Goal: Task Accomplishment & Management: Manage account settings

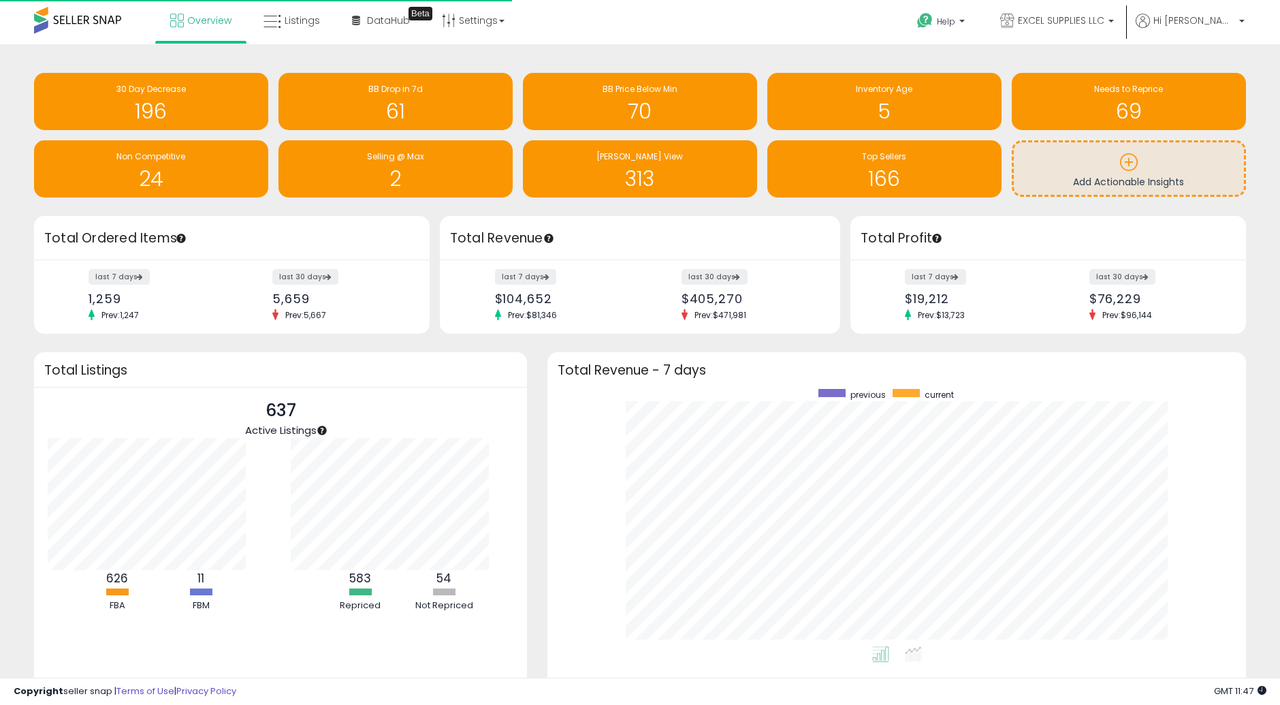
scroll to position [257, 670]
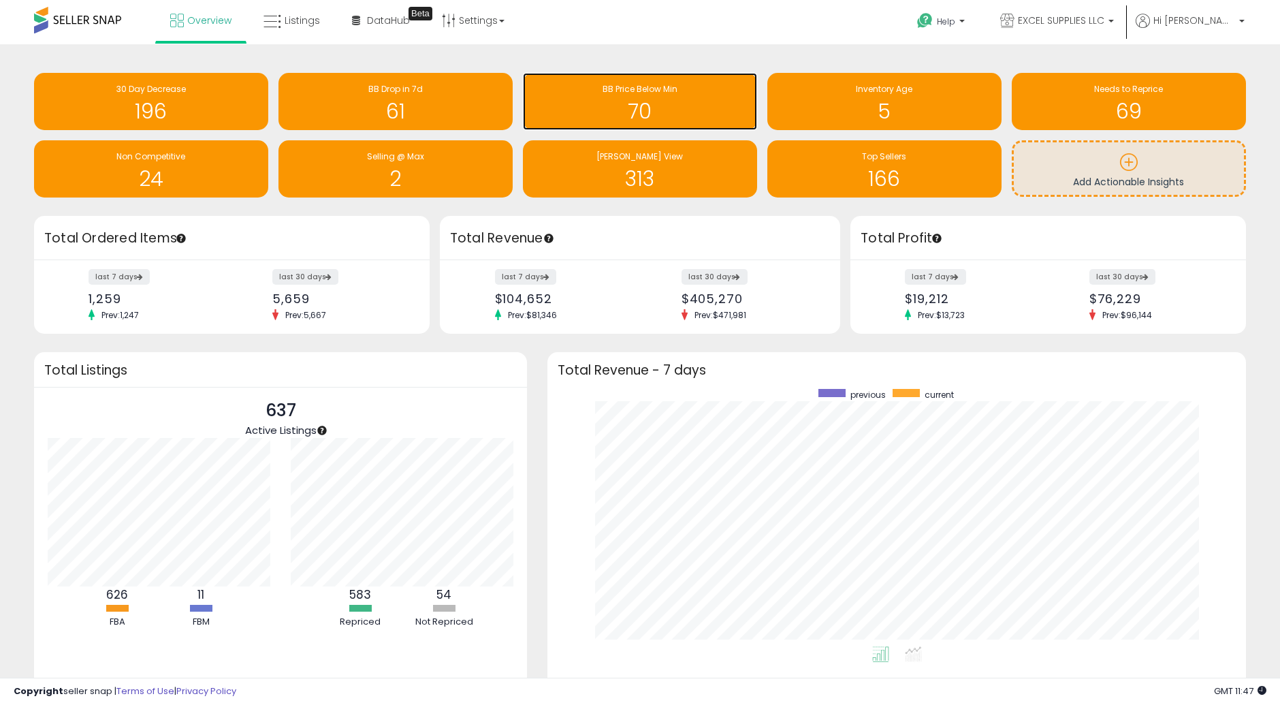
click at [628, 88] on span "BB Price Below Min" at bounding box center [639, 89] width 75 height 12
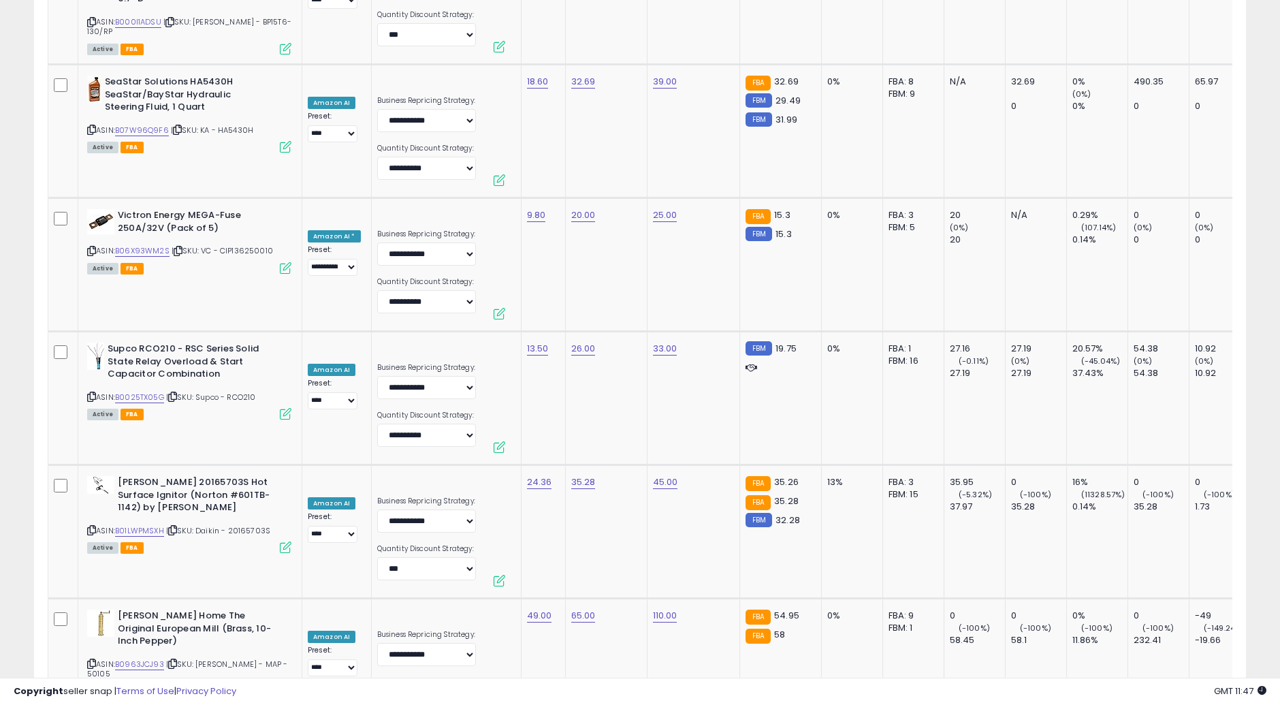
scroll to position [3508, 0]
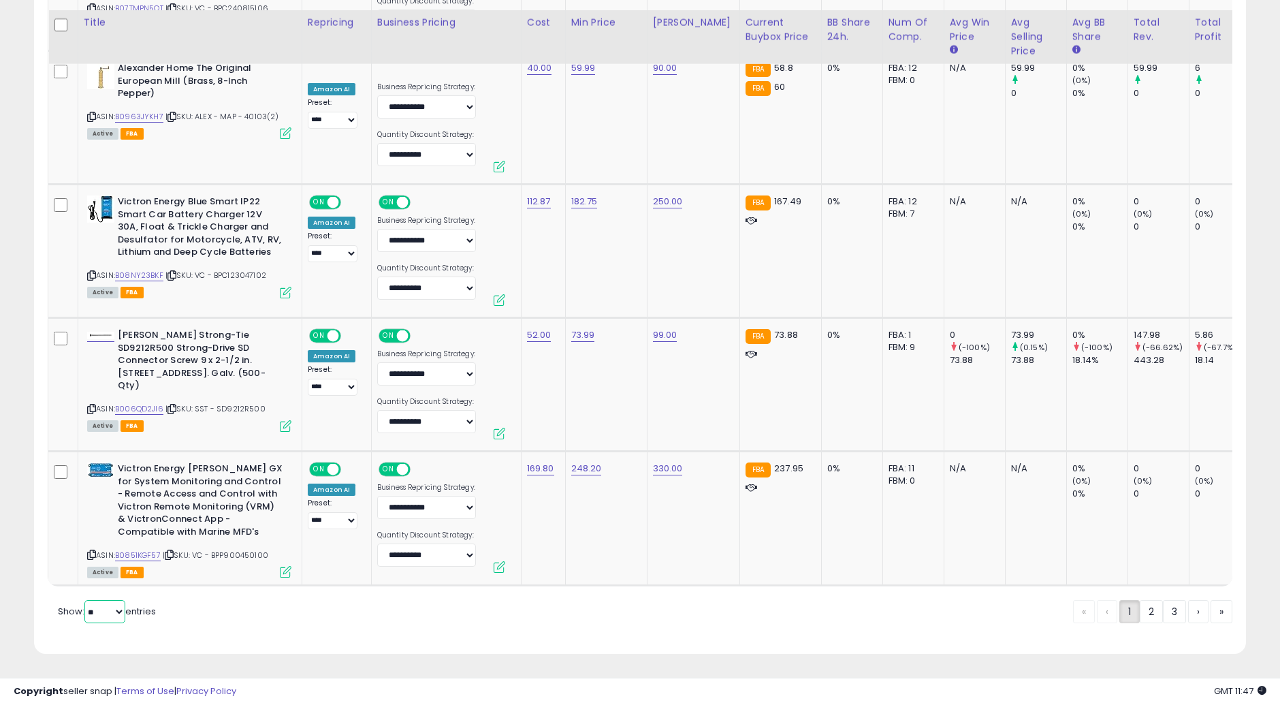
click at [101, 606] on select "** **" at bounding box center [104, 611] width 41 height 23
select select "**"
click at [86, 600] on select "** **" at bounding box center [104, 611] width 41 height 23
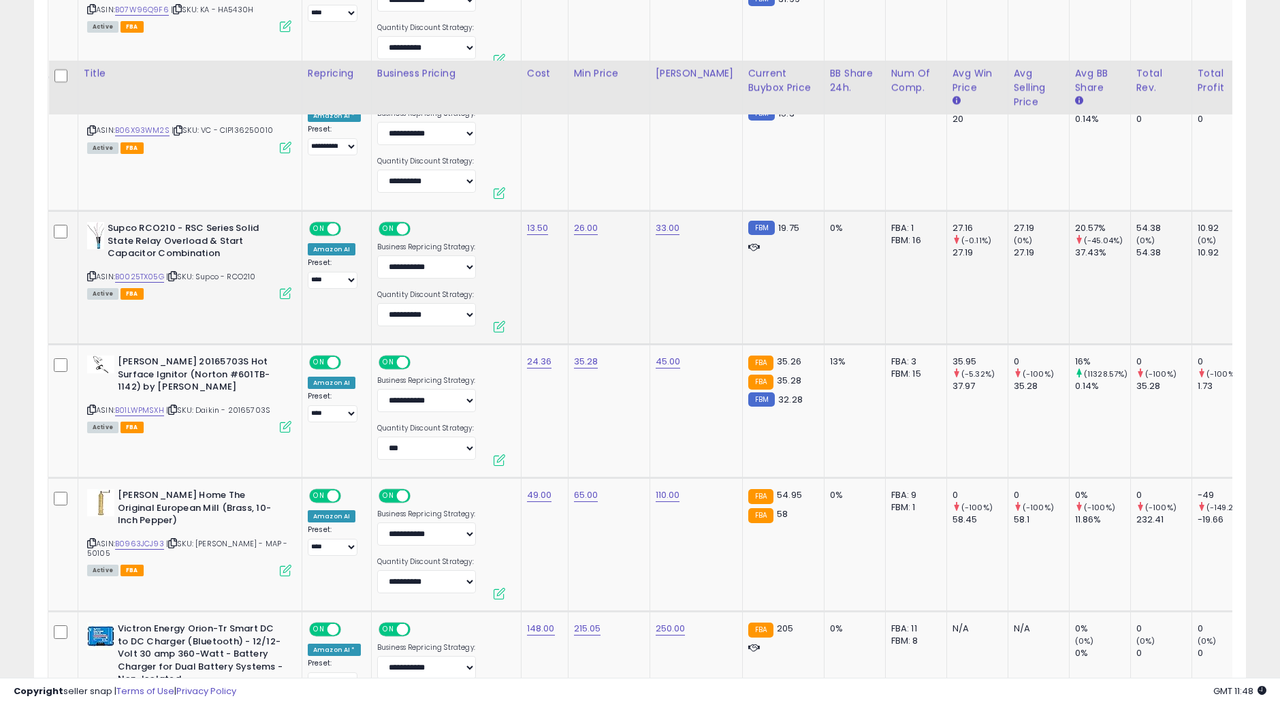
scroll to position [2201, 0]
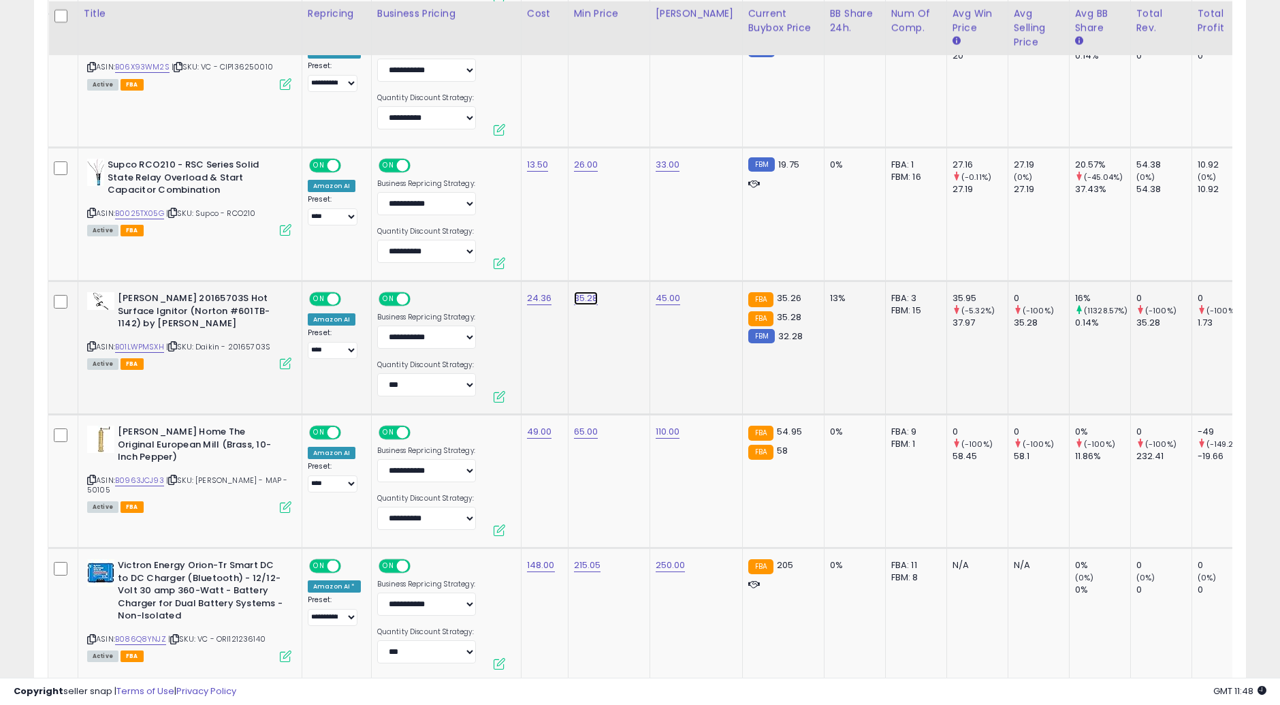
drag, startPoint x: 519, startPoint y: 262, endPoint x: 551, endPoint y: 263, distance: 32.0
click at [551, 263] on input "*****" at bounding box center [542, 265] width 121 height 23
type input "*****"
click button "submit" at bounding box center [619, 264] width 23 height 20
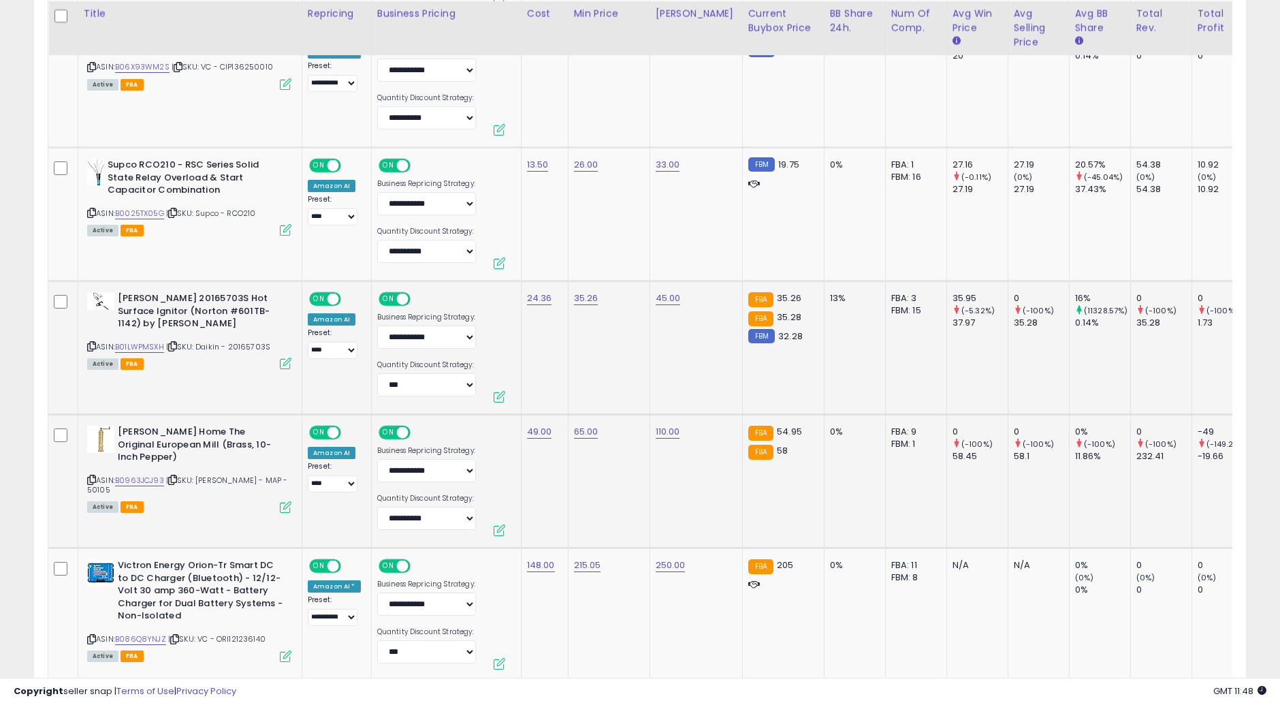
click at [597, 492] on td "65.00" at bounding box center [609, 481] width 82 height 133
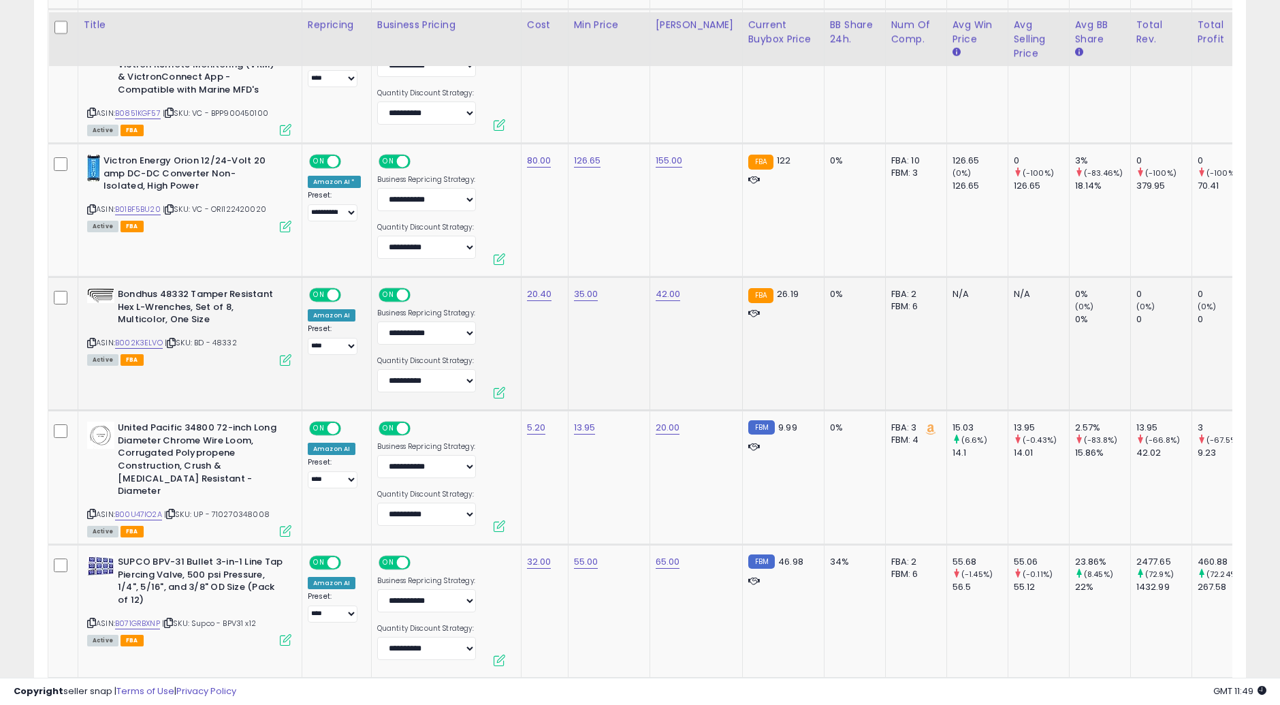
scroll to position [4092, 0]
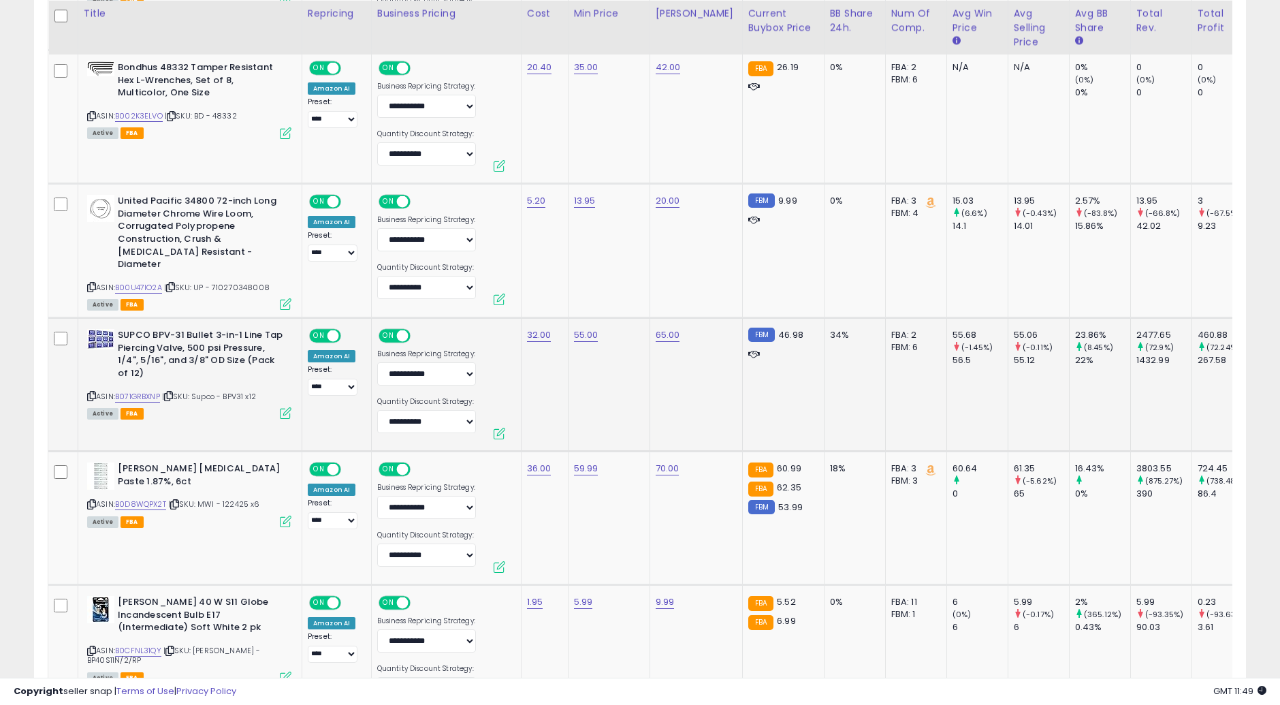
click at [589, 378] on td "55.00" at bounding box center [609, 384] width 82 height 133
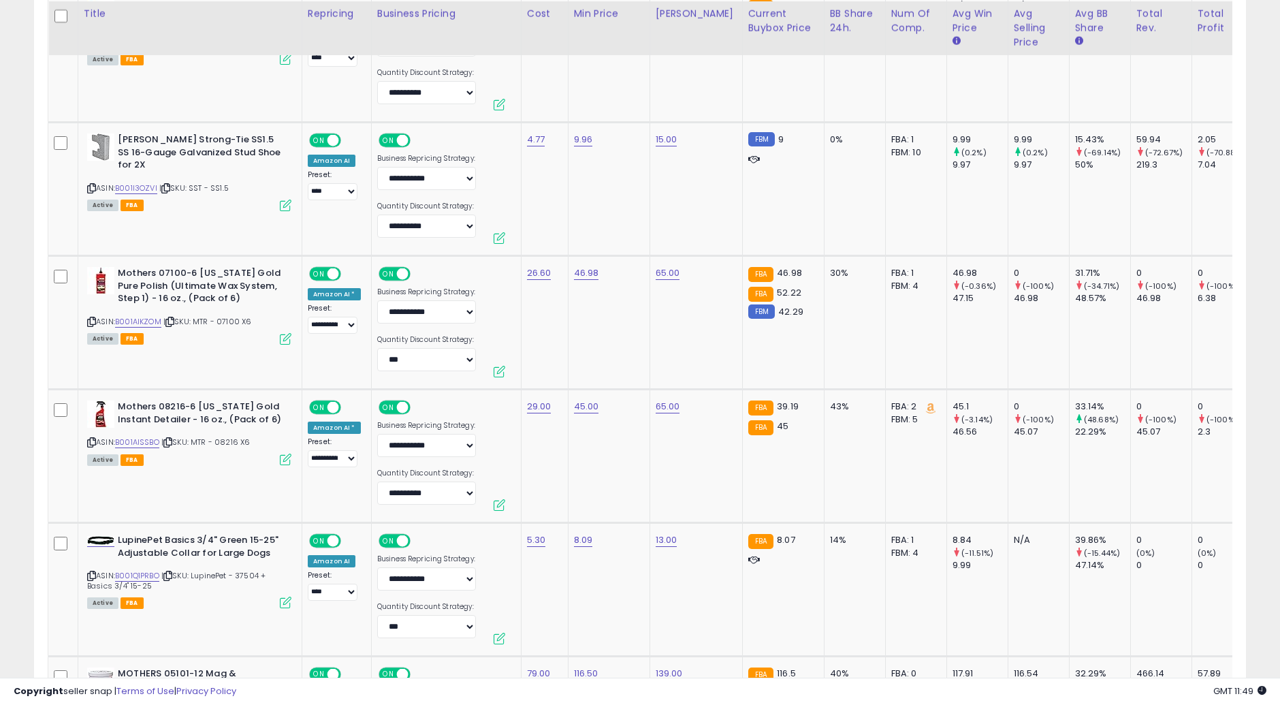
scroll to position [5757, 0]
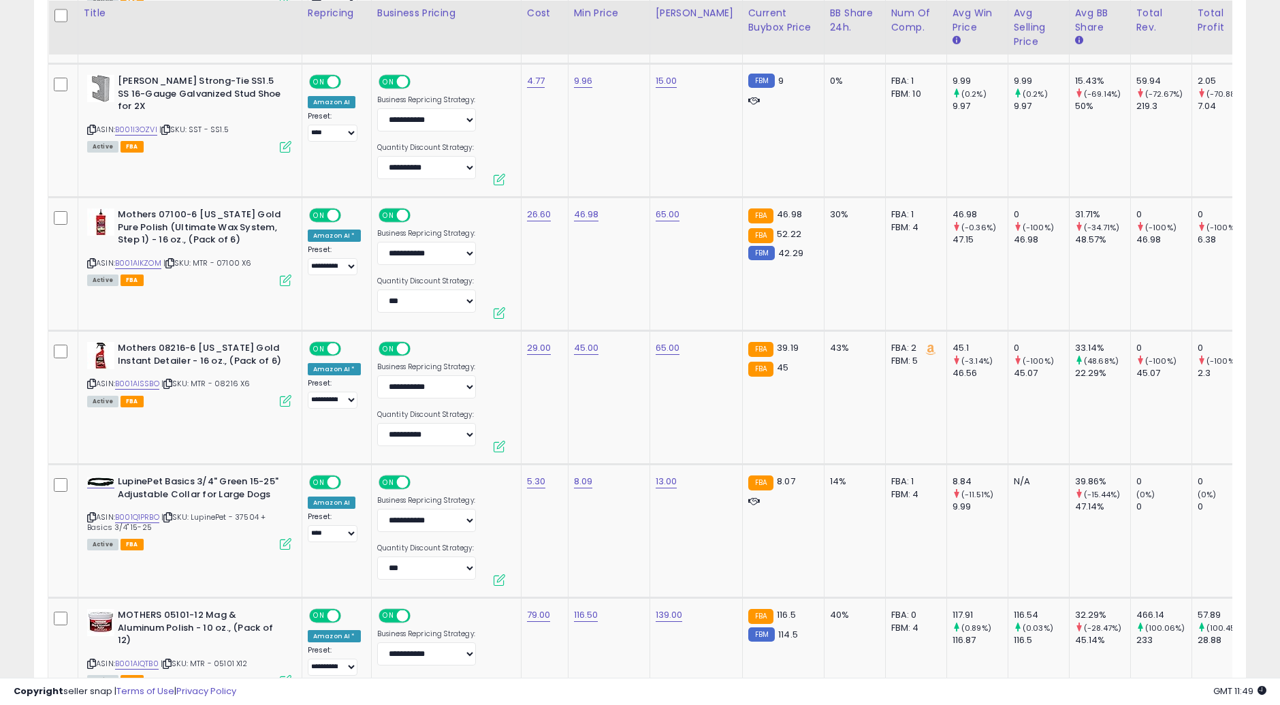
click at [619, 406] on td "45.00" at bounding box center [609, 397] width 82 height 133
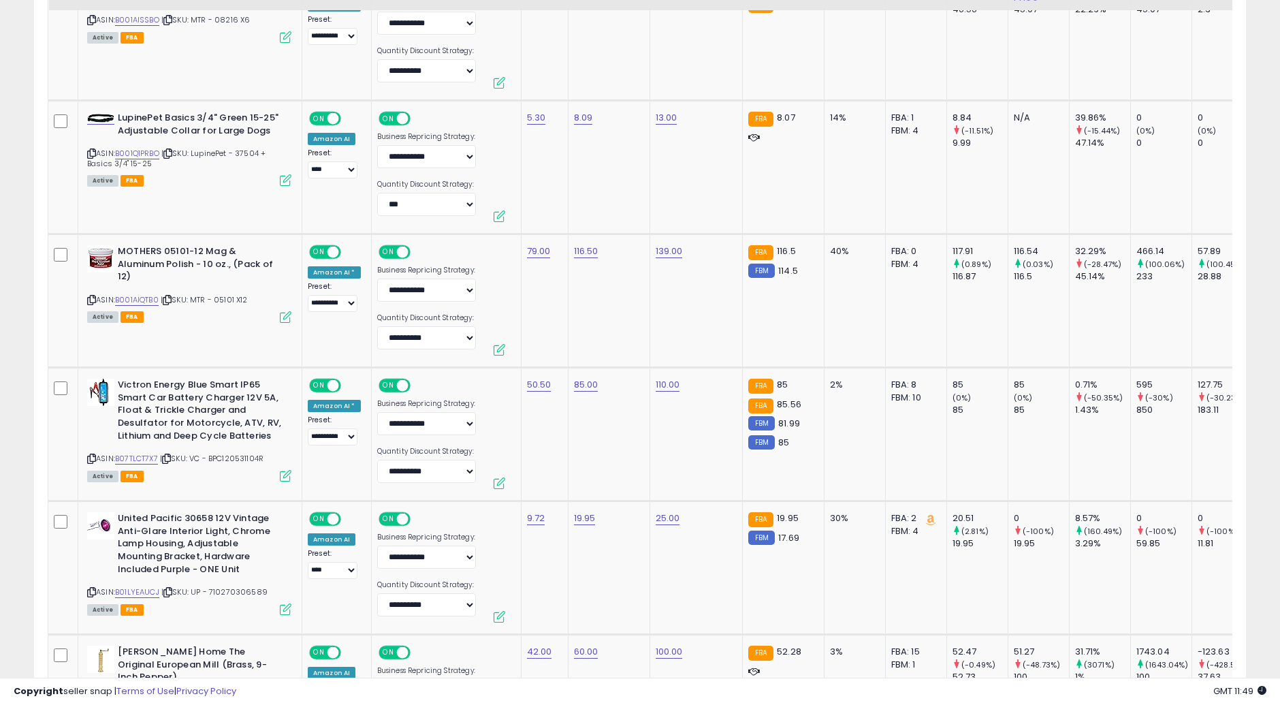
scroll to position [6134, 0]
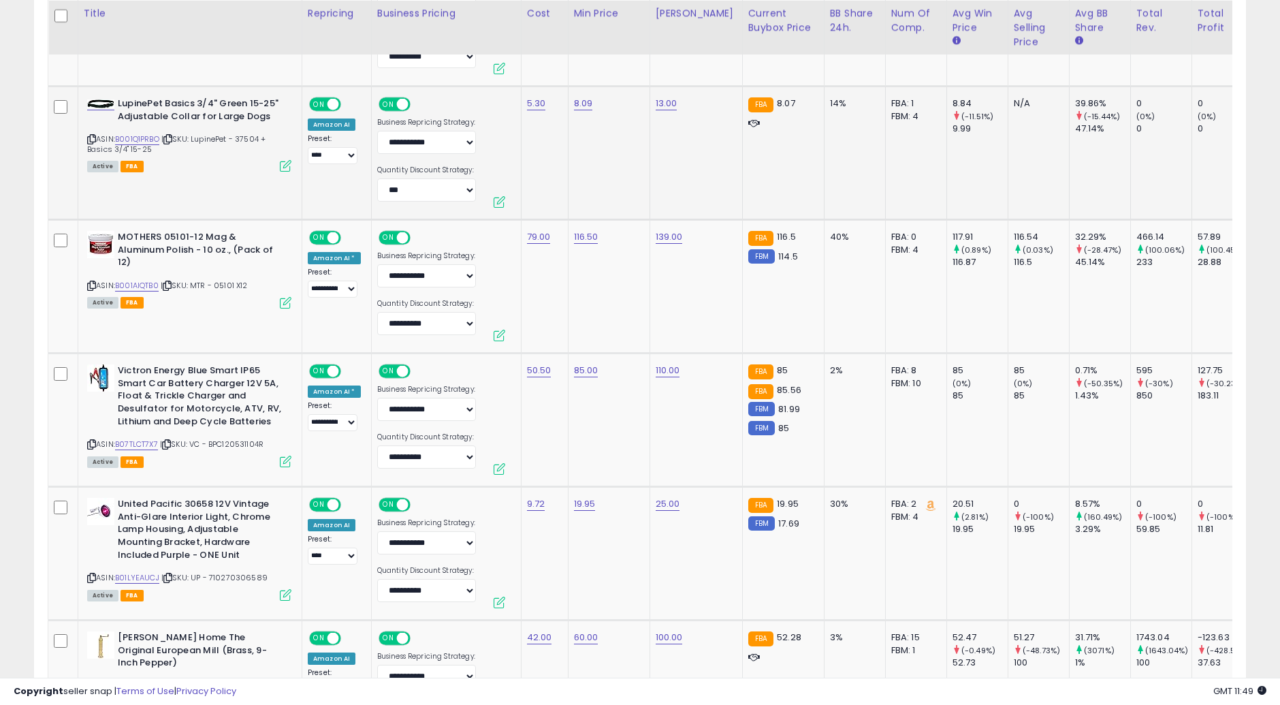
click at [580, 92] on td "8.09" at bounding box center [609, 152] width 82 height 133
drag, startPoint x: 502, startPoint y: 71, endPoint x: 513, endPoint y: 72, distance: 11.7
click at [513, 72] on input "****" at bounding box center [540, 69] width 121 height 23
type input "****"
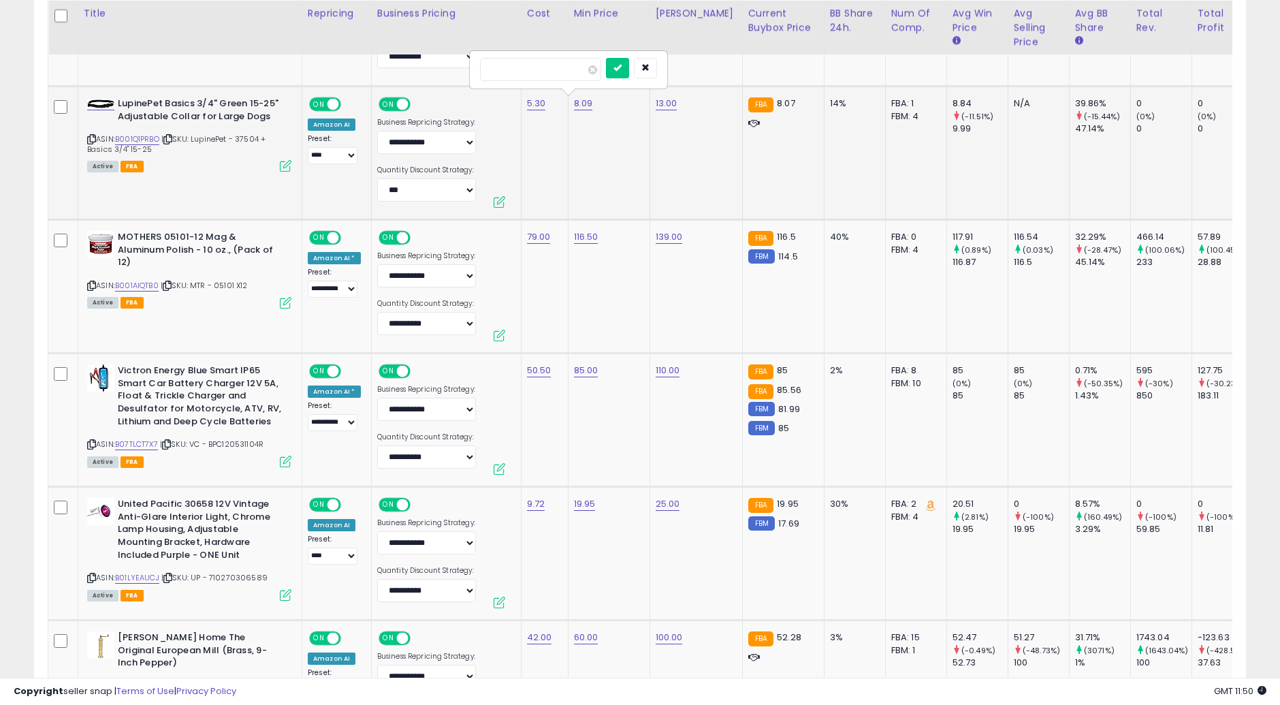
click button "submit" at bounding box center [617, 68] width 23 height 20
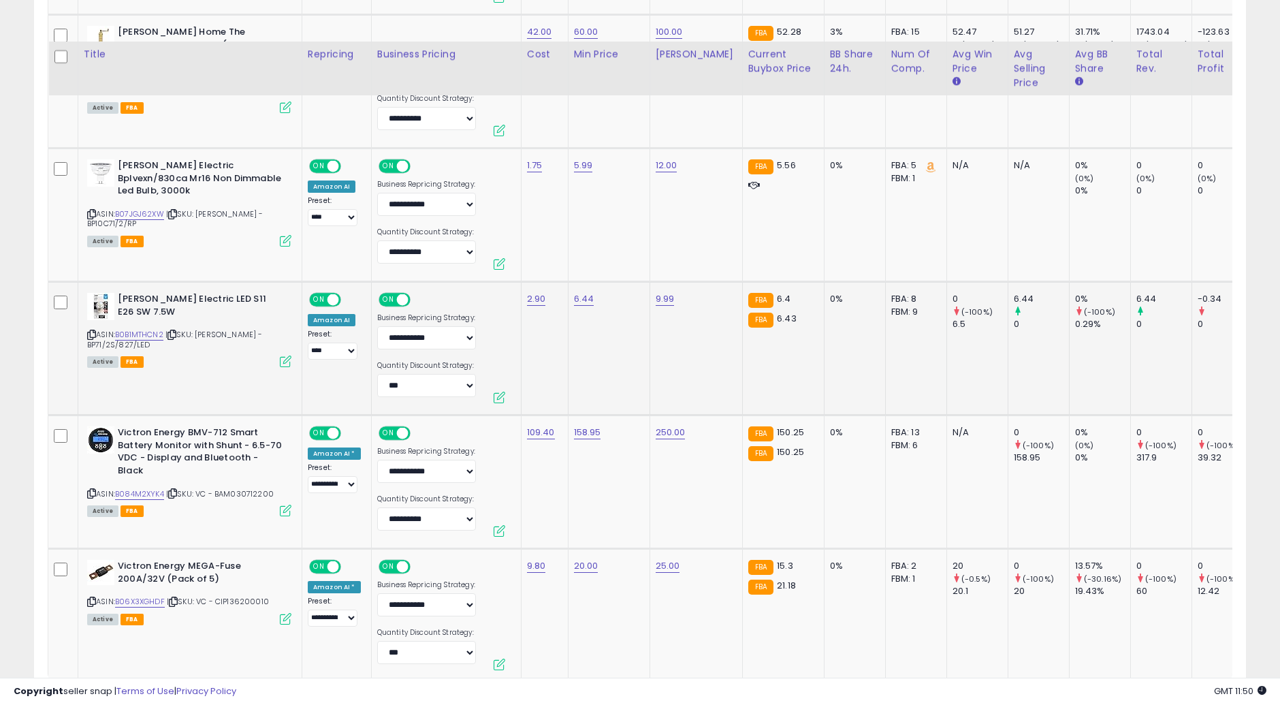
scroll to position [6815, 0]
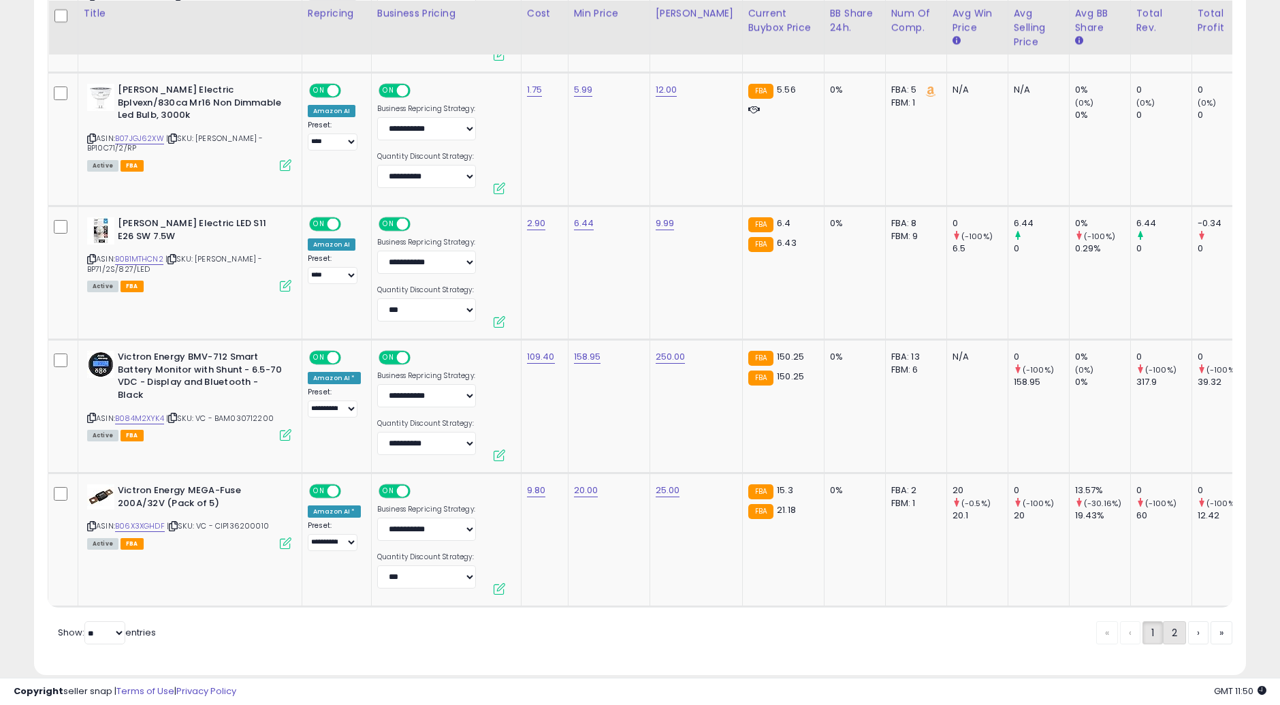
click at [1210, 638] on link "2" at bounding box center [1221, 632] width 22 height 23
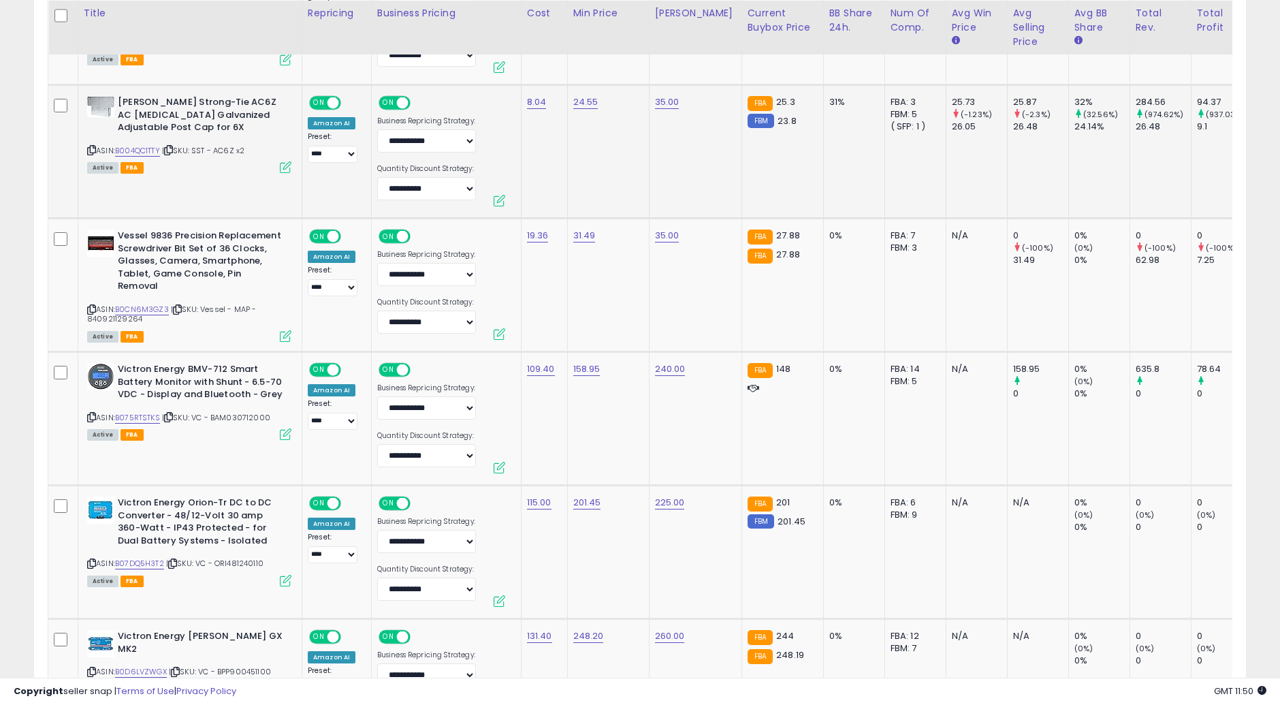
scroll to position [1067, 0]
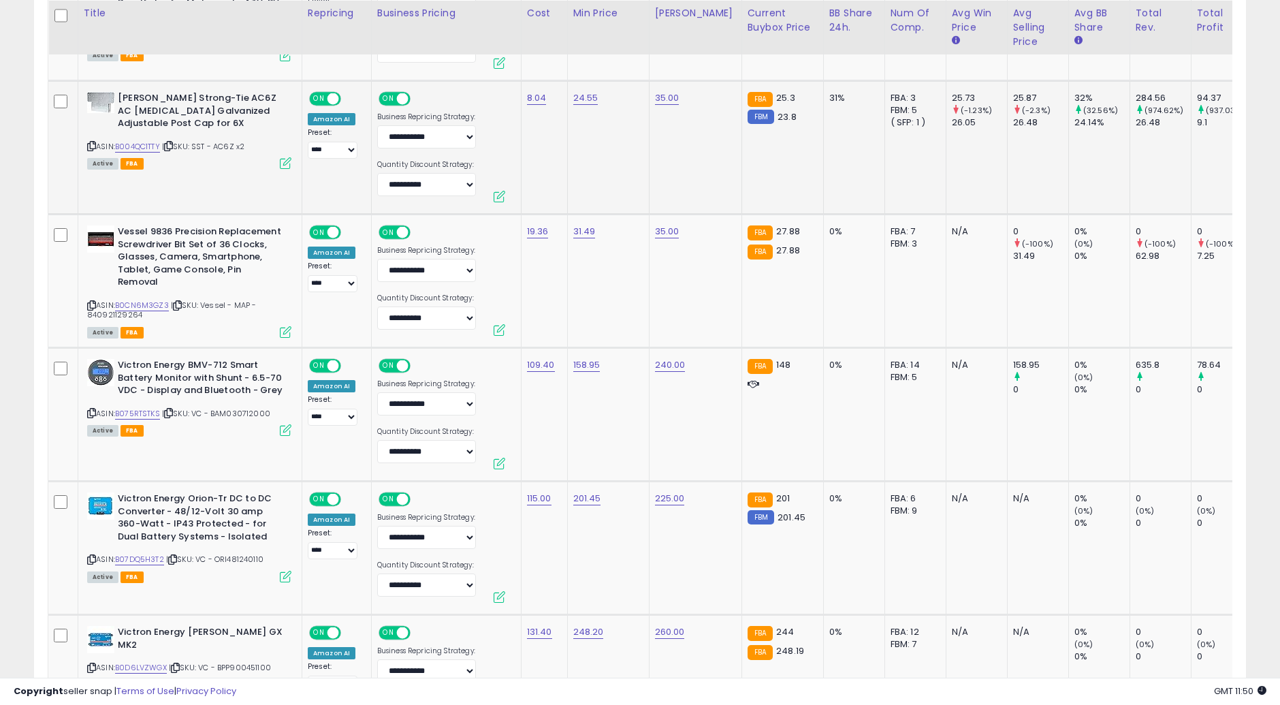
click at [588, 303] on td "31.49" at bounding box center [608, 280] width 82 height 133
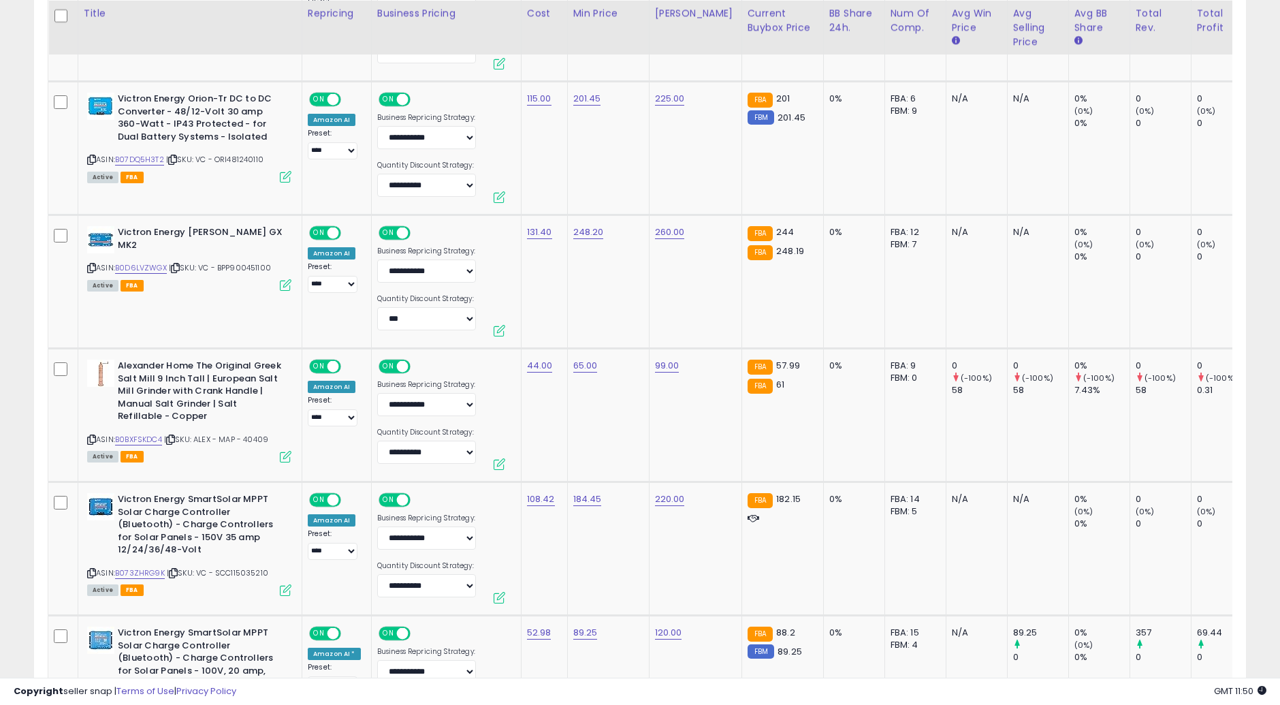
scroll to position [1596, 0]
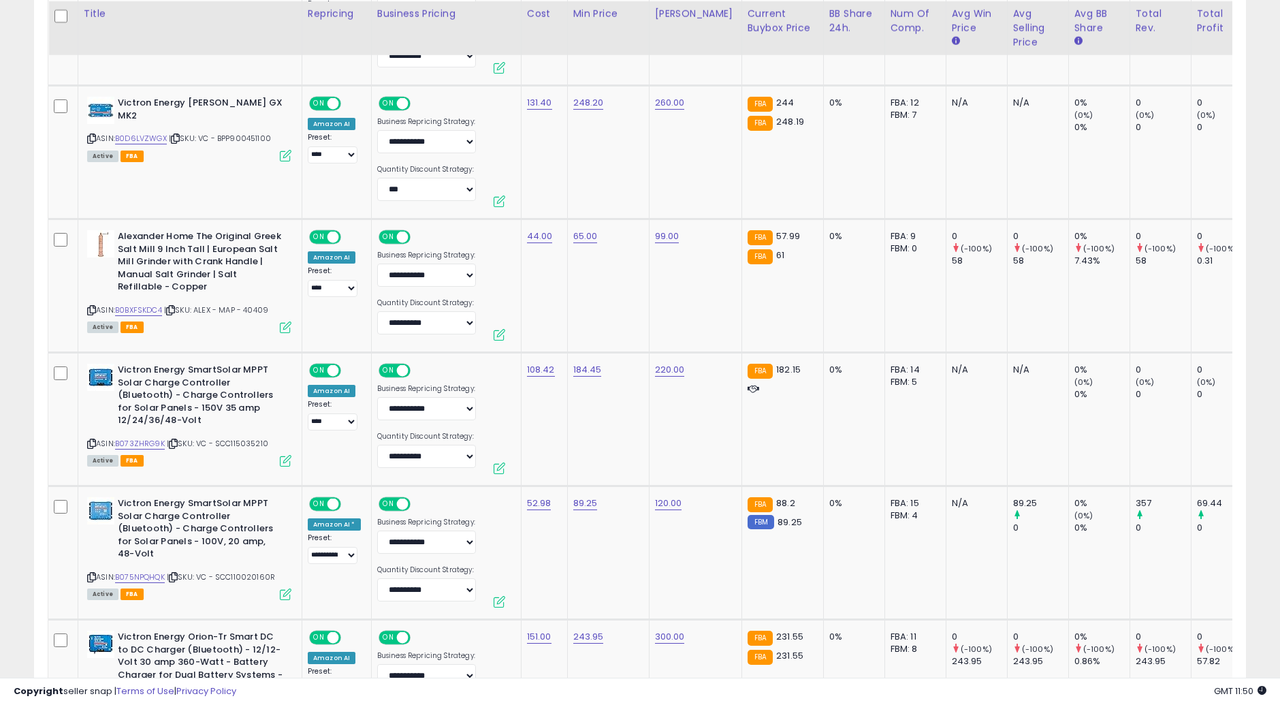
click at [589, 303] on td "65.00" at bounding box center [608, 285] width 82 height 133
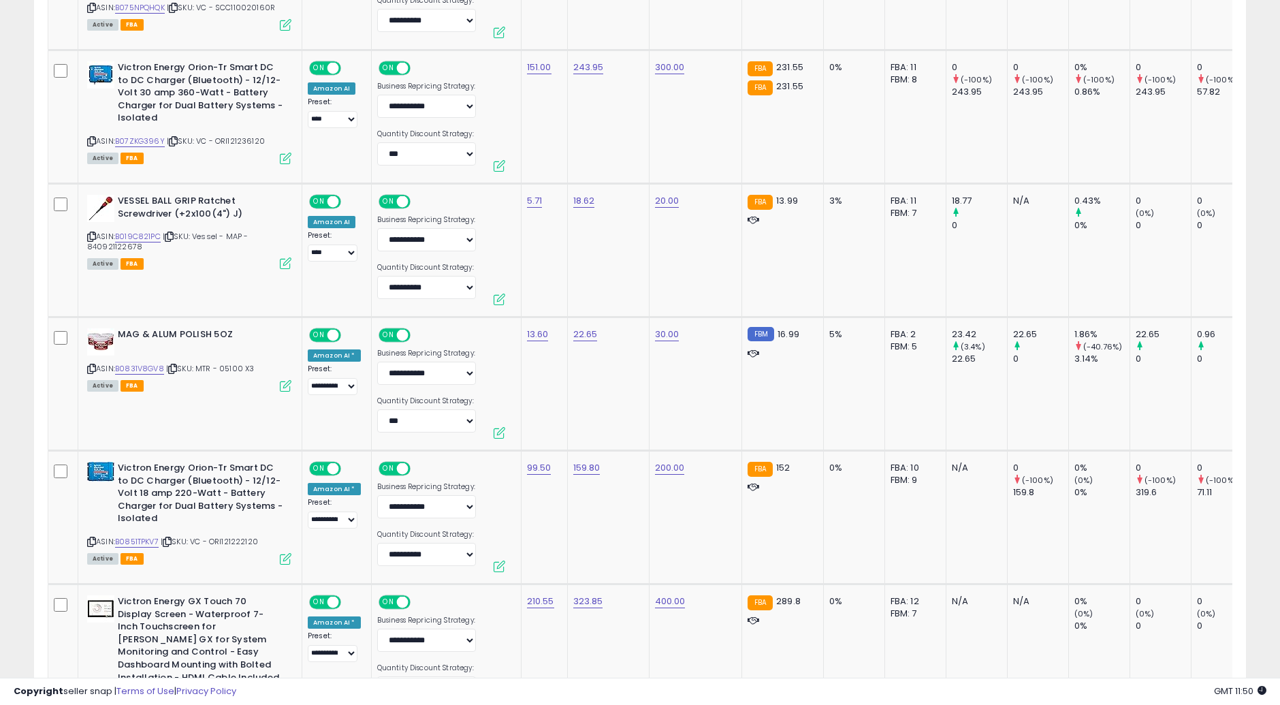
scroll to position [2201, 0]
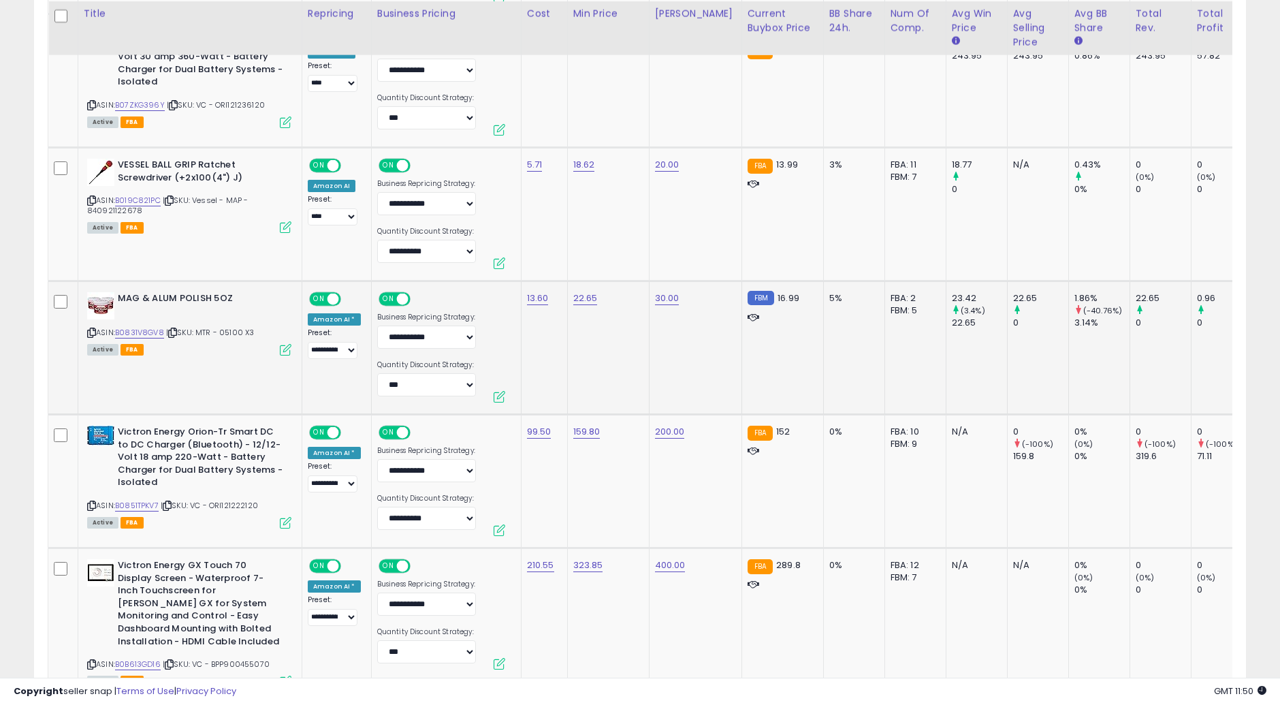
click at [614, 355] on td "22.65" at bounding box center [608, 347] width 82 height 133
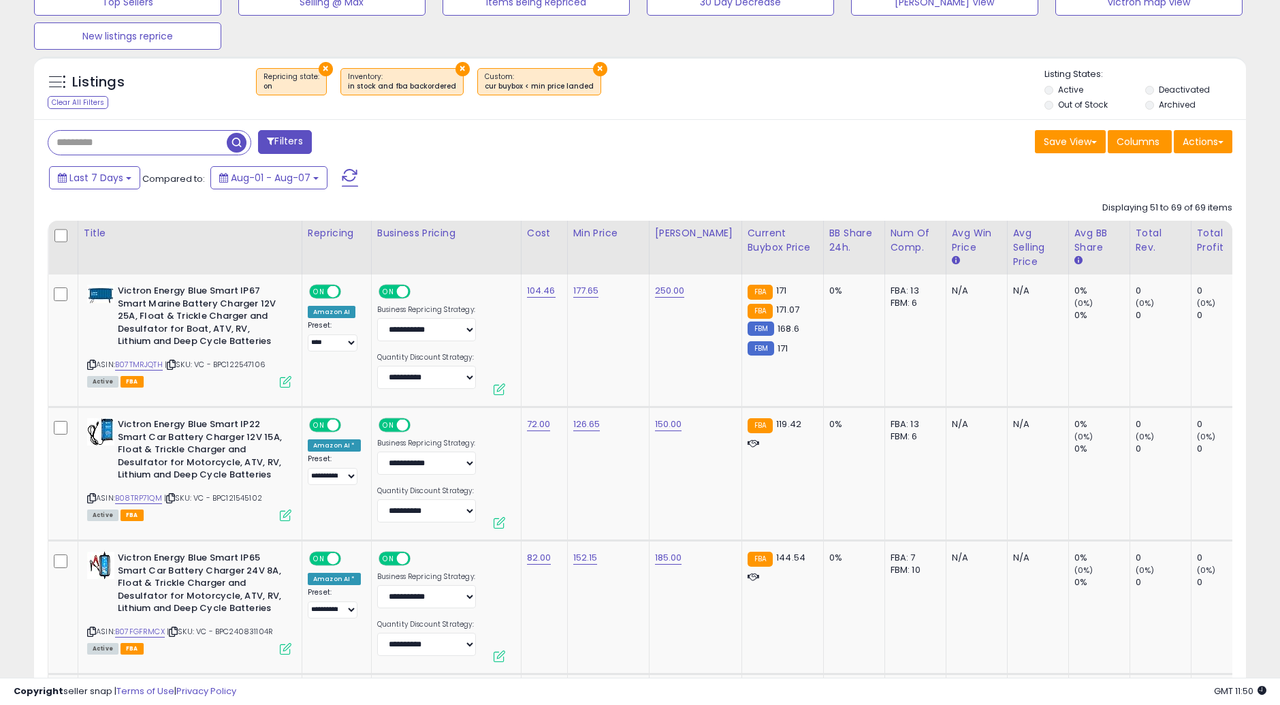
scroll to position [204, 0]
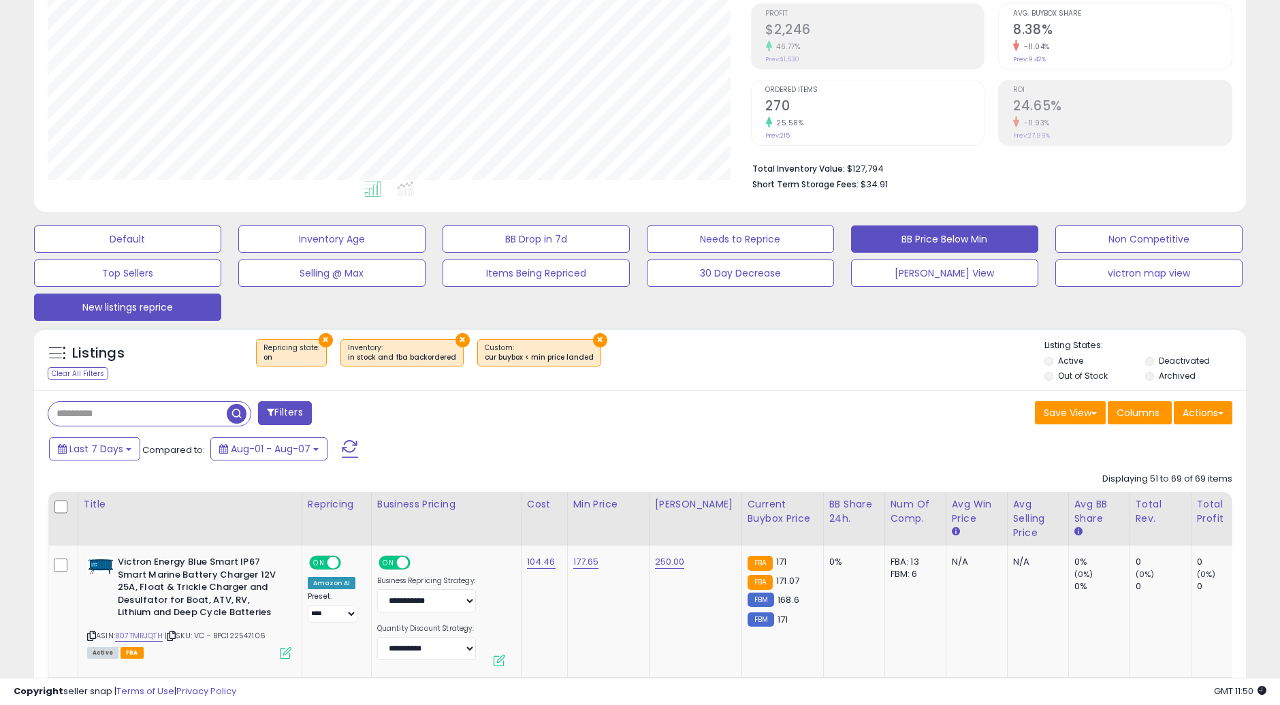
click at [76, 253] on button "New listings reprice" at bounding box center [127, 238] width 187 height 27
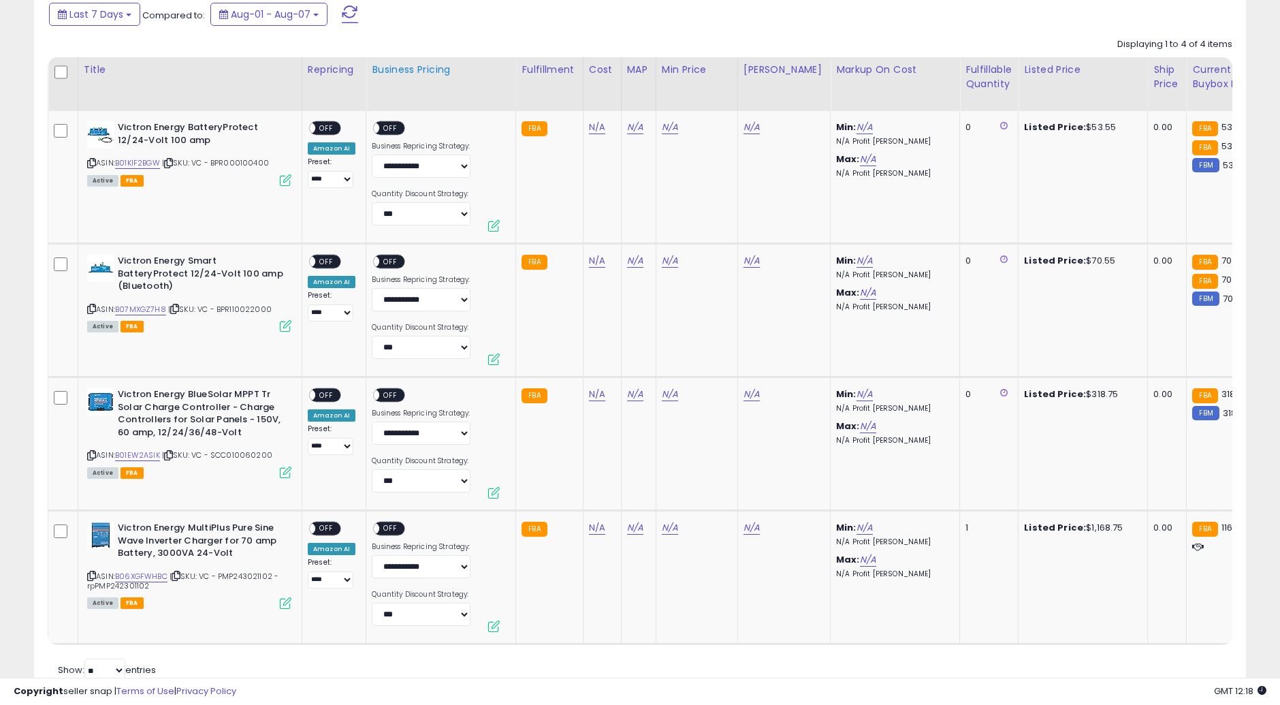
scroll to position [693, 0]
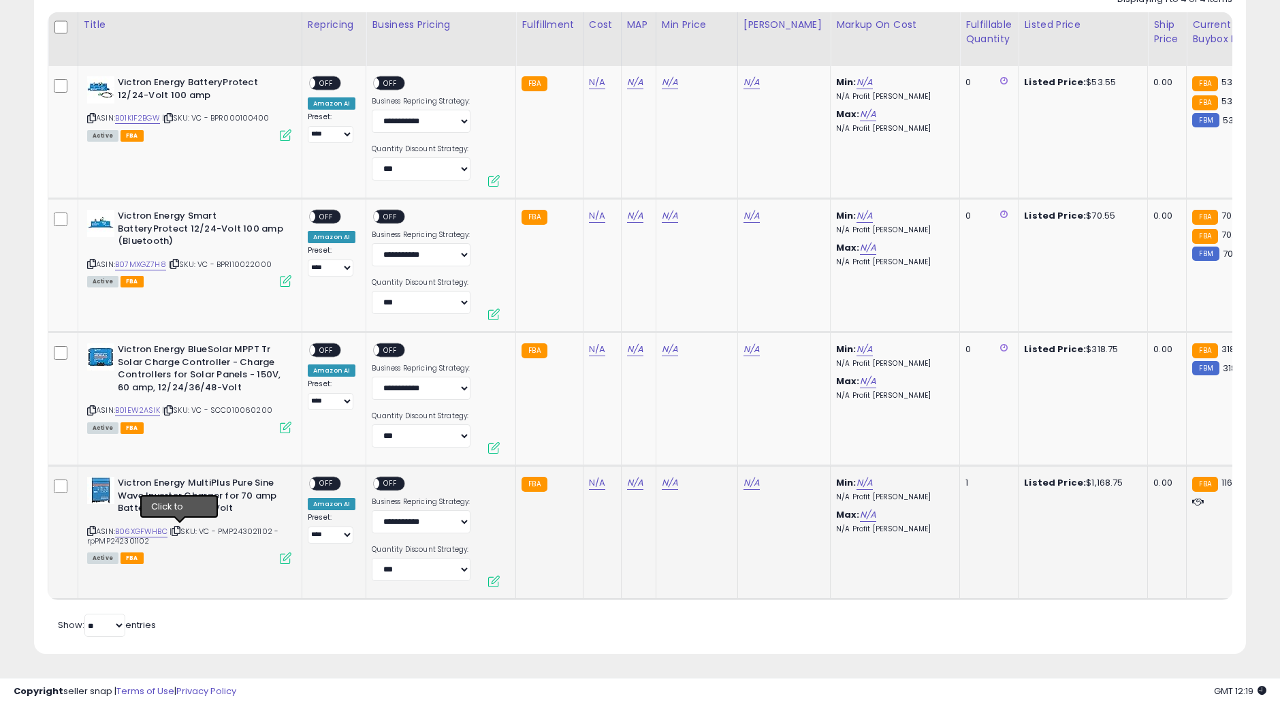
drag, startPoint x: 177, startPoint y: 518, endPoint x: 202, endPoint y: 506, distance: 27.7
click at [177, 527] on icon at bounding box center [176, 530] width 9 height 7
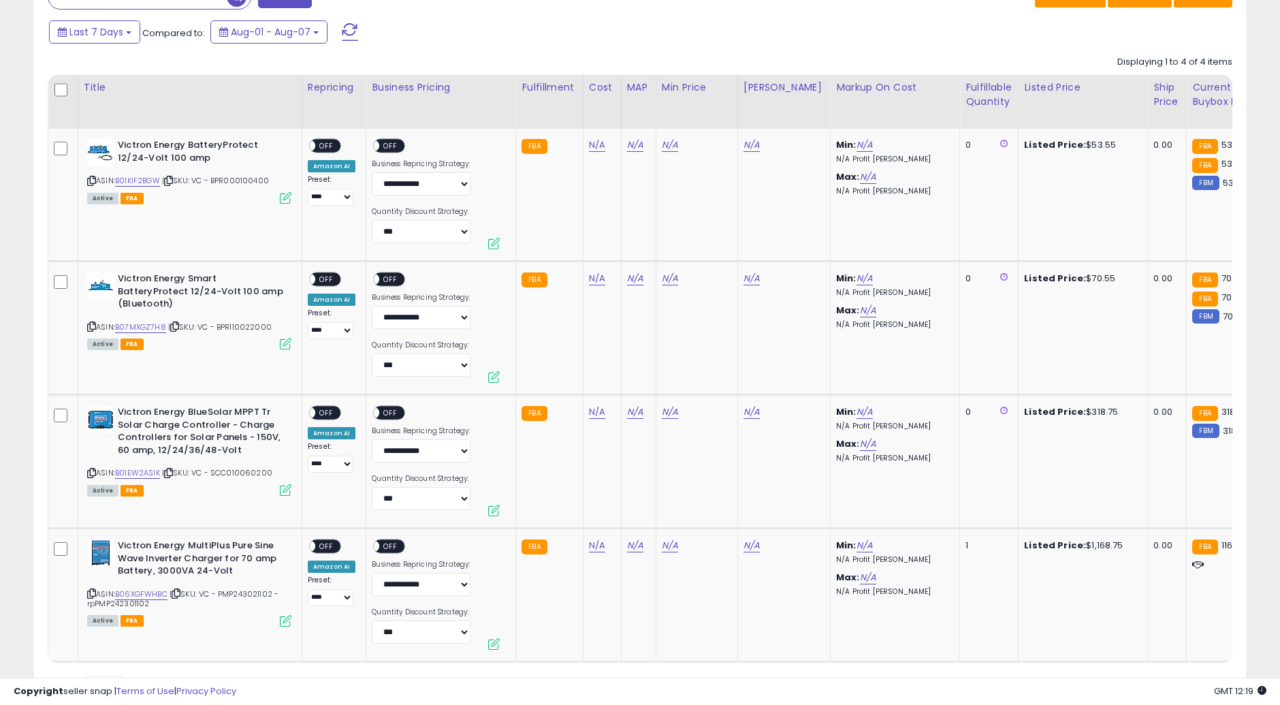
scroll to position [617, 0]
